Goal: Task Accomplishment & Management: Manage account settings

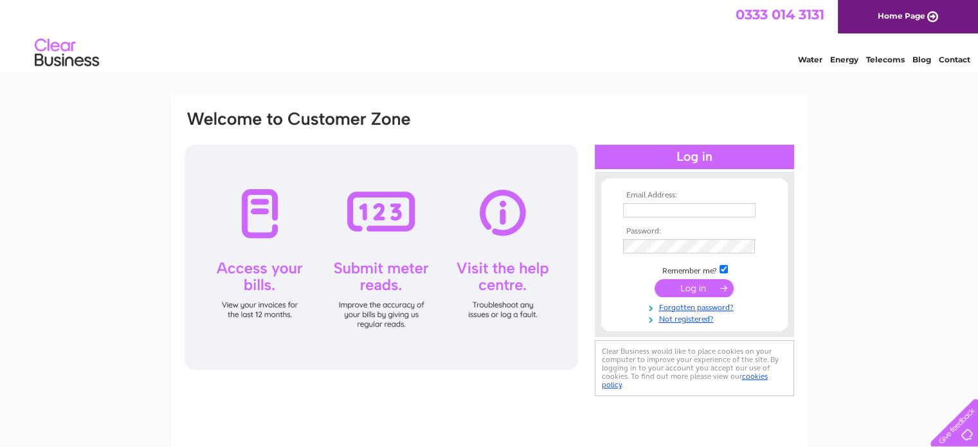
click at [679, 212] on input "text" at bounding box center [689, 210] width 133 height 14
type input "accounts@isol8.com"
click at [655, 280] on input "submit" at bounding box center [694, 289] width 79 height 18
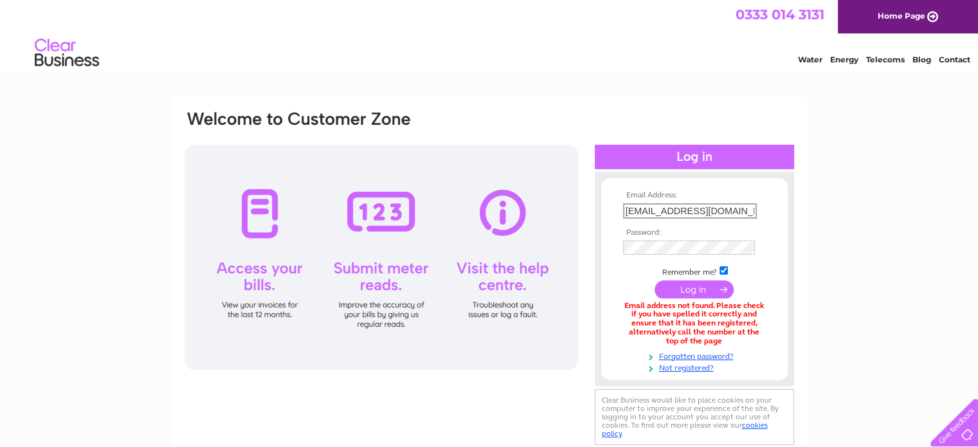
drag, startPoint x: 657, startPoint y: 208, endPoint x: 541, endPoint y: 202, distance: 116.6
click at [579, 207] on div "Email Address: [EMAIL_ADDRESS][DOMAIN_NAME] Password:" at bounding box center [489, 278] width 612 height 339
type input "ah@isol8.com"
click at [655, 280] on input "submit" at bounding box center [694, 289] width 79 height 18
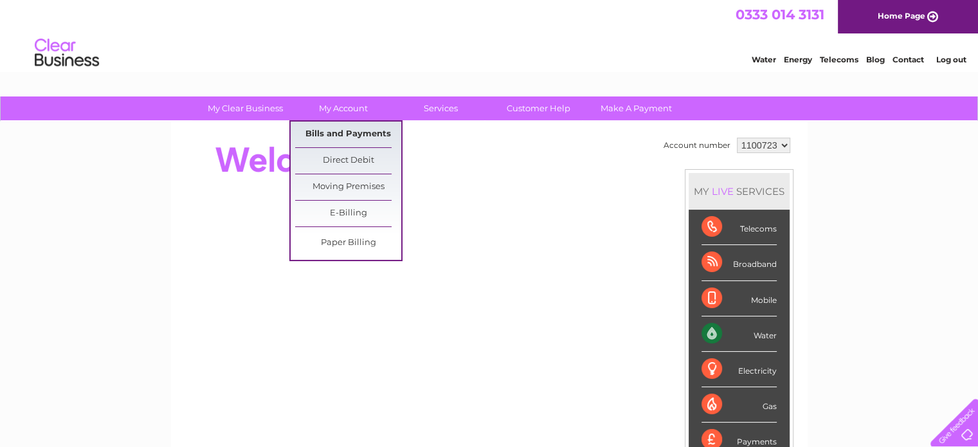
click at [348, 135] on link "Bills and Payments" at bounding box center [348, 135] width 106 height 26
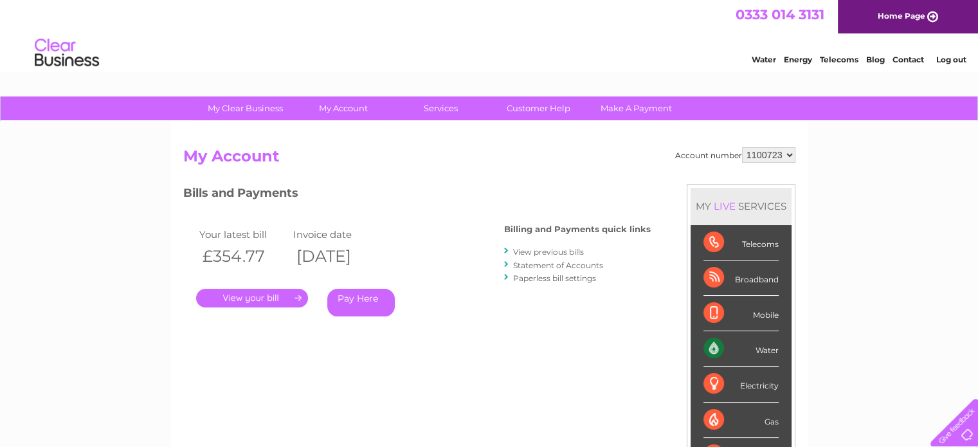
click at [268, 298] on link "." at bounding box center [252, 298] width 112 height 19
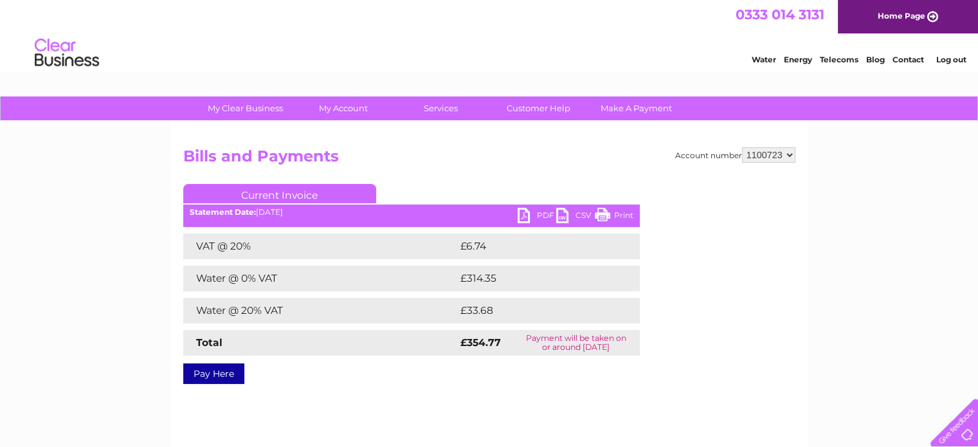
click at [543, 213] on link "PDF" at bounding box center [537, 217] width 39 height 19
click at [960, 62] on link "Log out" at bounding box center [951, 60] width 30 height 10
